Goal: Task Accomplishment & Management: Manage account settings

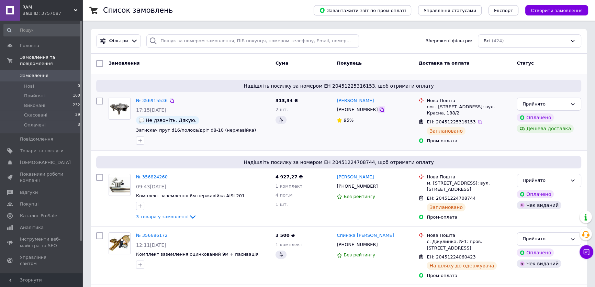
click at [379, 109] on icon at bounding box center [381, 109] width 5 height 5
drag, startPoint x: 427, startPoint y: 108, endPoint x: 471, endPoint y: 109, distance: 44.0
click at [473, 107] on div "смт. [STREET_ADDRESS]: вул. Красна, 188/2" at bounding box center [469, 110] width 85 height 12
copy div "смт. [GEOGRAPHIC_DATA], №1"
click at [170, 100] on icon at bounding box center [172, 101] width 4 height 4
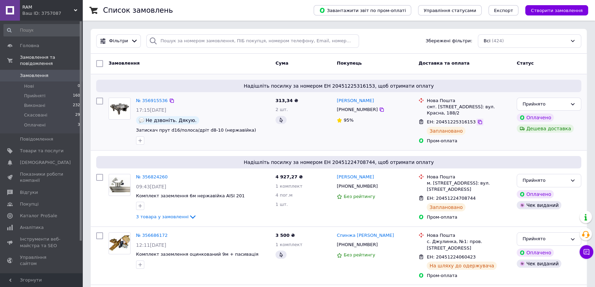
click at [478, 122] on icon at bounding box center [480, 122] width 4 height 4
click at [147, 100] on link "№ 356915536" at bounding box center [152, 100] width 32 height 5
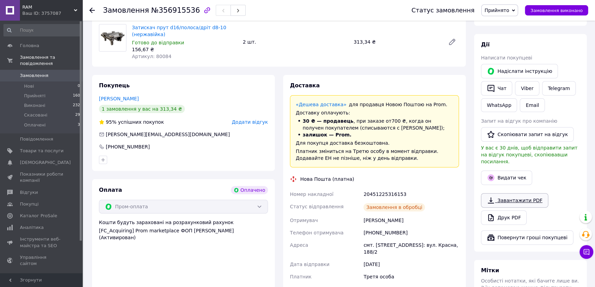
scroll to position [312, 0]
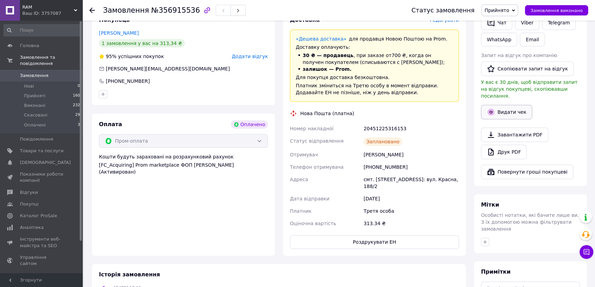
click at [507, 105] on button "Видати чек" at bounding box center [506, 112] width 51 height 14
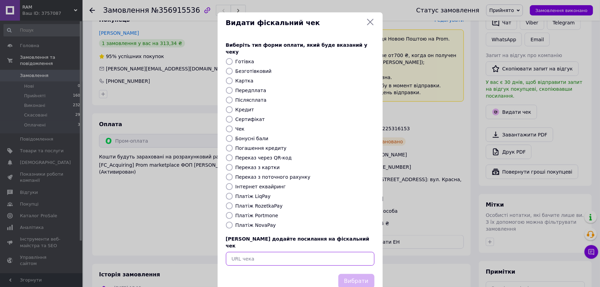
click at [268, 252] on input "text" at bounding box center [300, 259] width 148 height 14
paste input "[URL][DOMAIN_NAME]"
type input "[URL][DOMAIN_NAME]"
click at [367, 274] on button "Вибрати" at bounding box center [356, 281] width 36 height 15
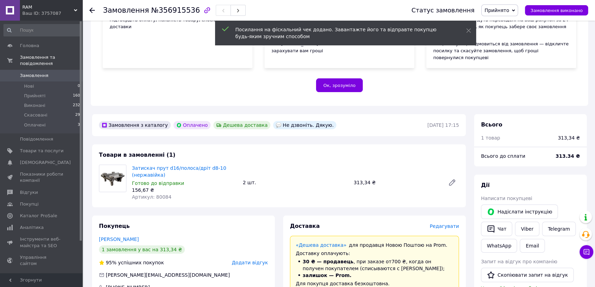
scroll to position [31, 0]
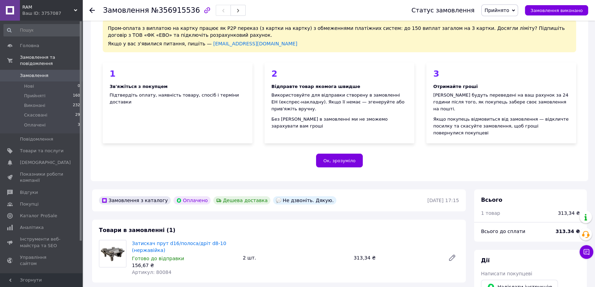
click at [41, 73] on span "Замовлення" at bounding box center [34, 76] width 29 height 6
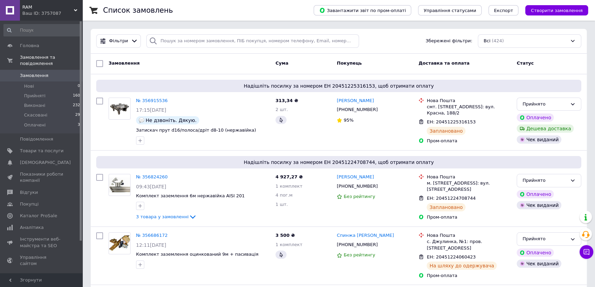
click at [0, 70] on link "Замовлення 0" at bounding box center [42, 76] width 84 height 12
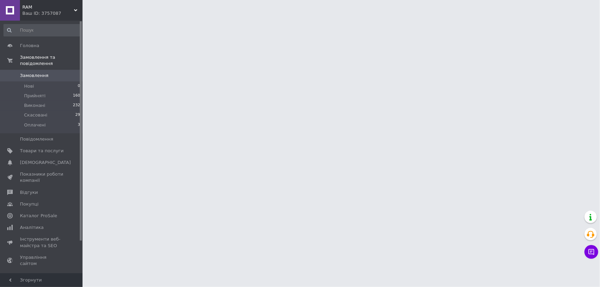
click at [27, 73] on span "Замовлення" at bounding box center [34, 76] width 29 height 6
